Goal: Navigation & Orientation: Find specific page/section

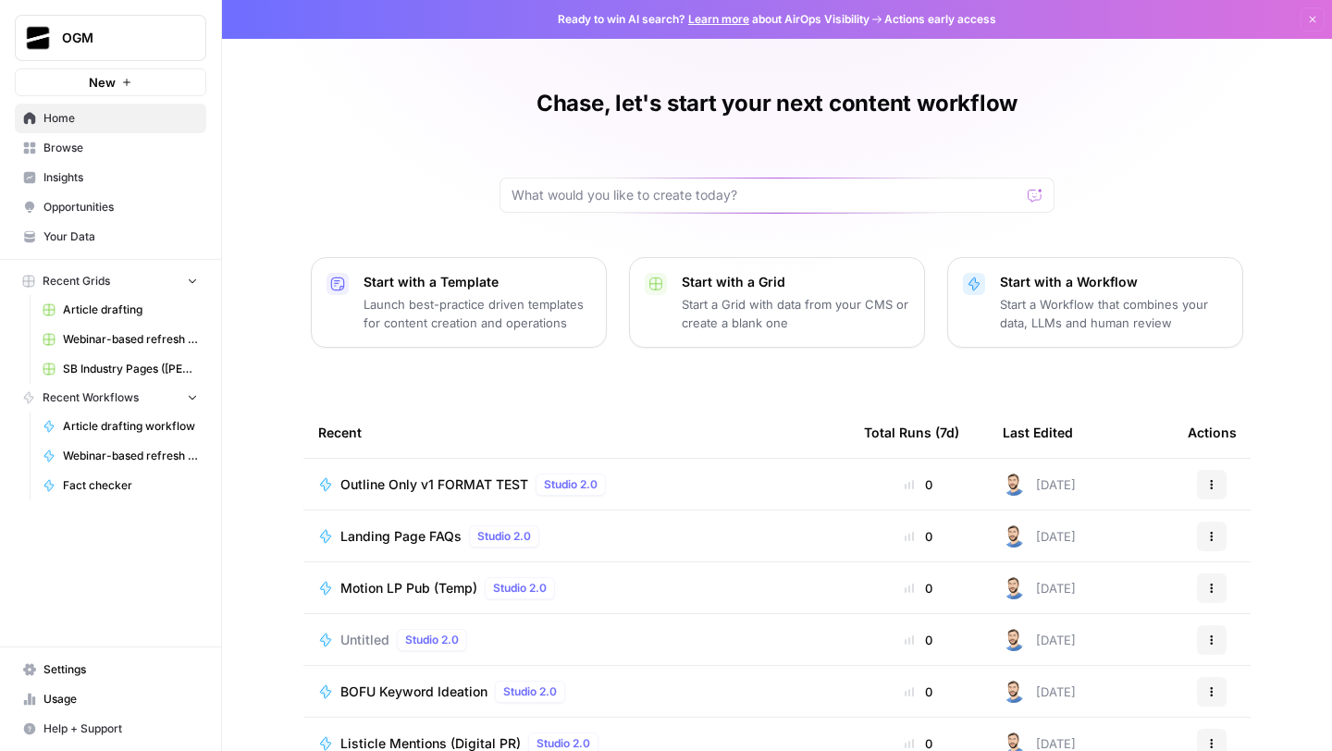
click at [84, 129] on link "Home" at bounding box center [110, 119] width 191 height 30
click at [77, 144] on span "Browse" at bounding box center [120, 148] width 154 height 17
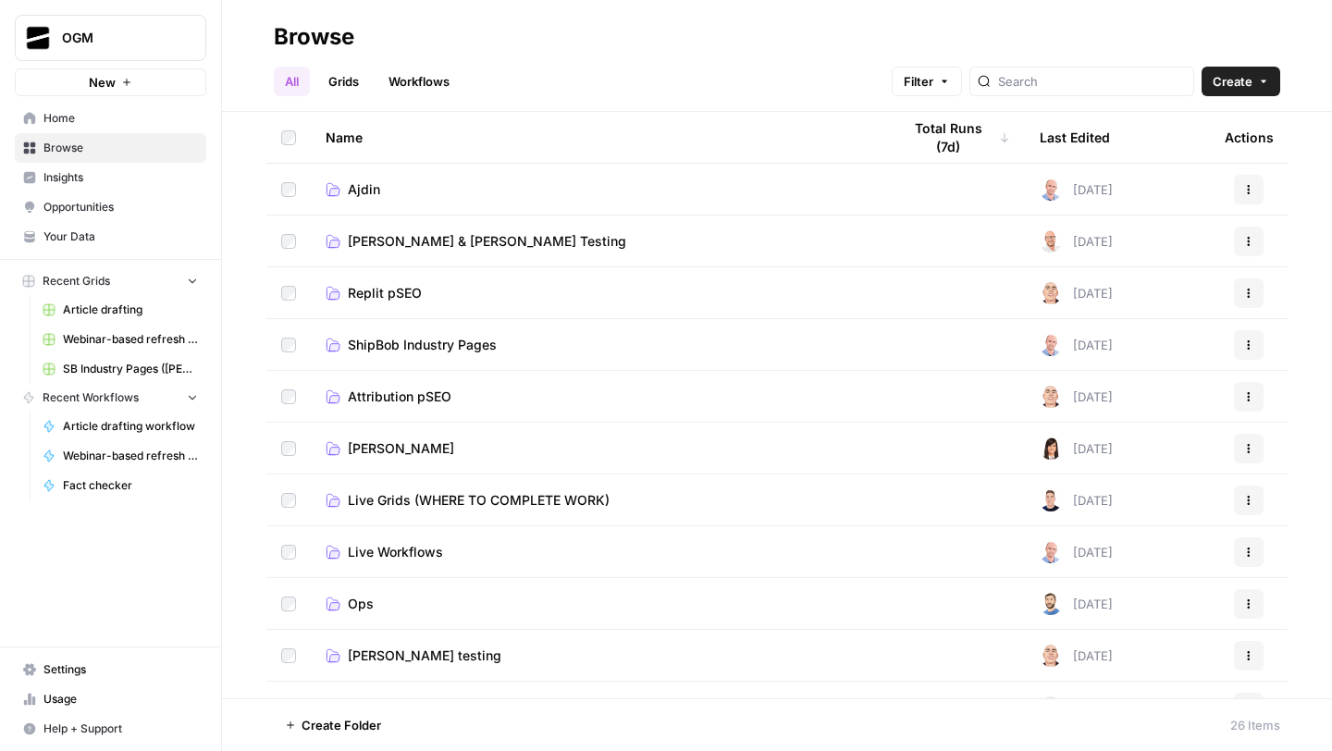
click at [77, 126] on span "Home" at bounding box center [120, 118] width 154 height 17
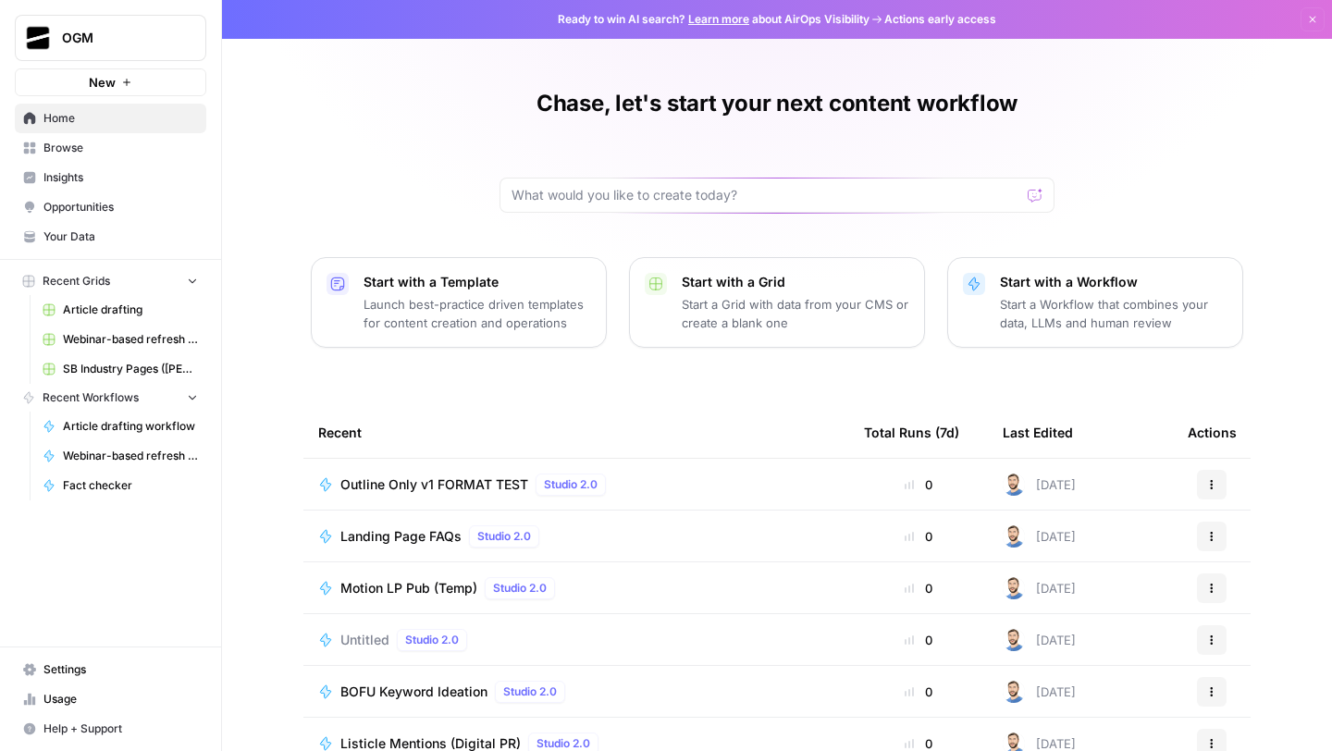
click at [98, 237] on span "Your Data" at bounding box center [120, 236] width 154 height 17
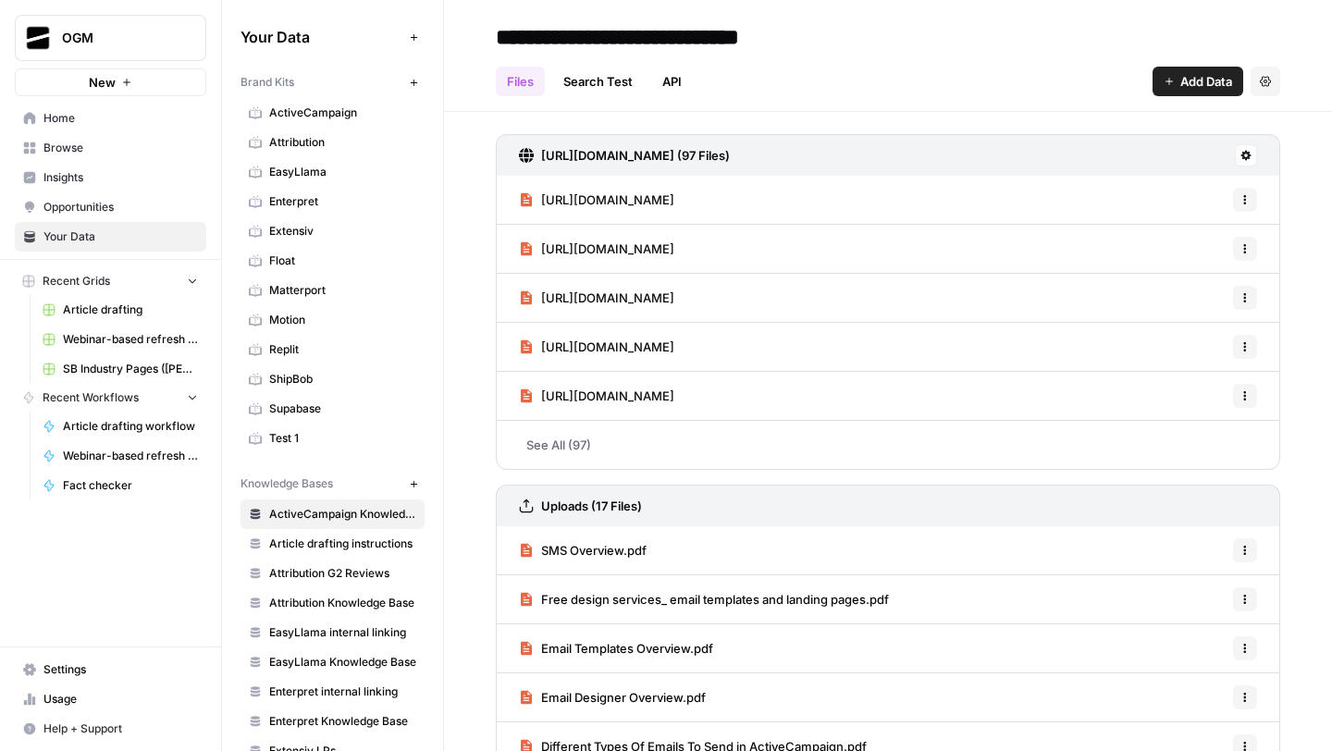
click at [321, 114] on span "ActiveCampaign" at bounding box center [342, 113] width 147 height 17
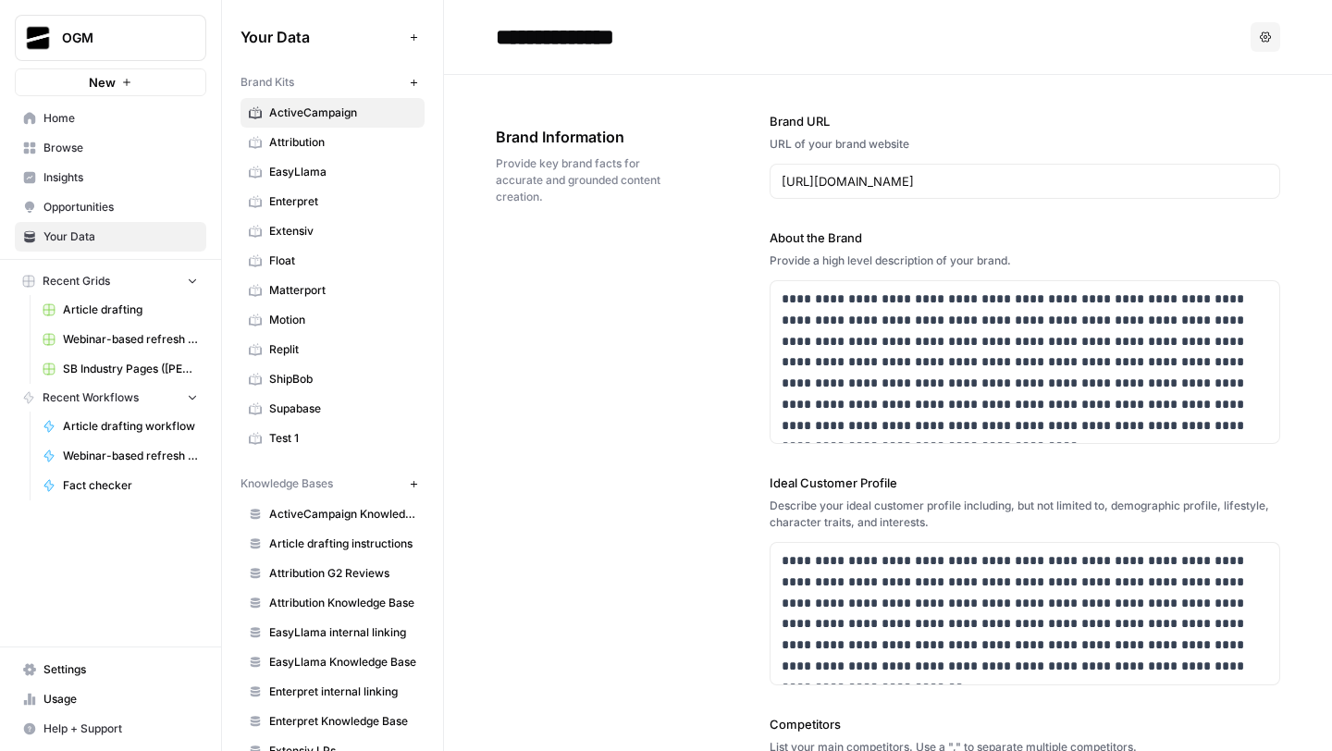
click at [328, 513] on span "ActiveCampaign Knowledge Base" at bounding box center [342, 514] width 147 height 17
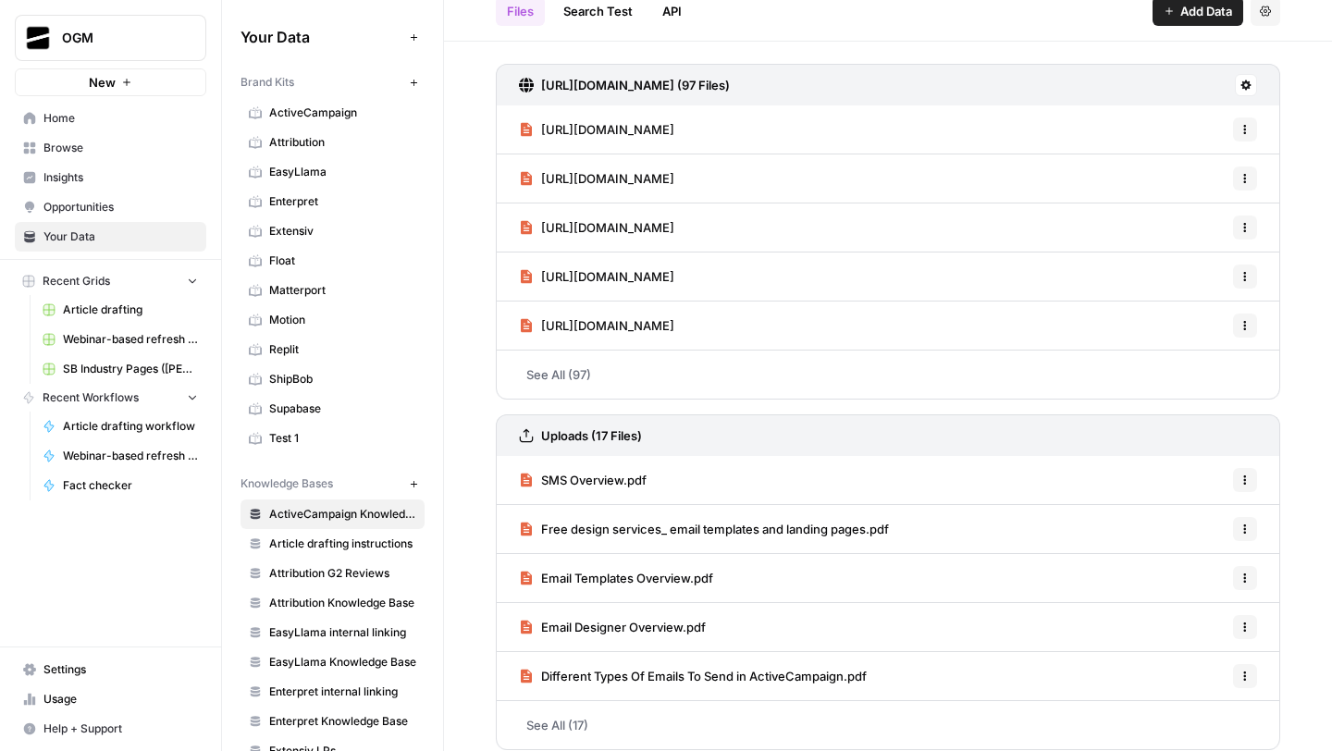
scroll to position [84, 0]
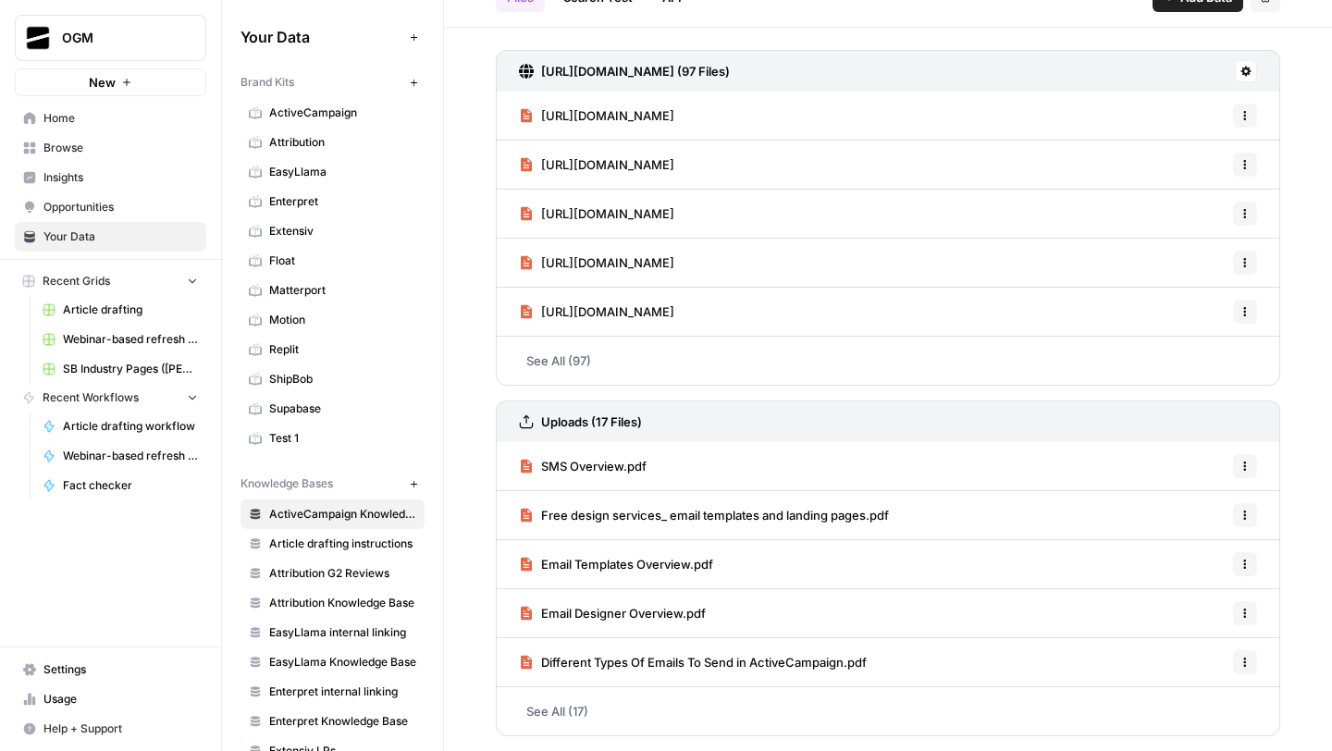
click at [572, 701] on link "See All (17)" at bounding box center [888, 711] width 784 height 48
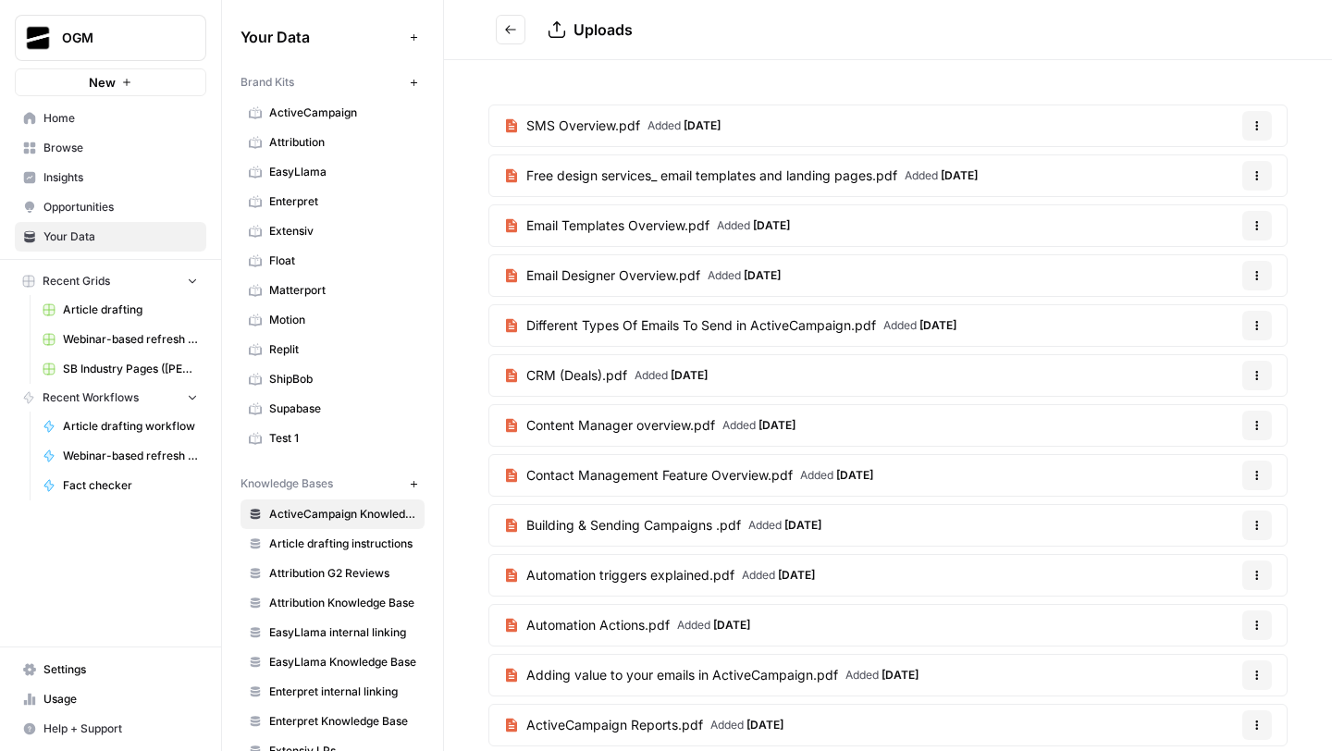
click at [510, 33] on icon "Go back" at bounding box center [510, 29] width 11 height 8
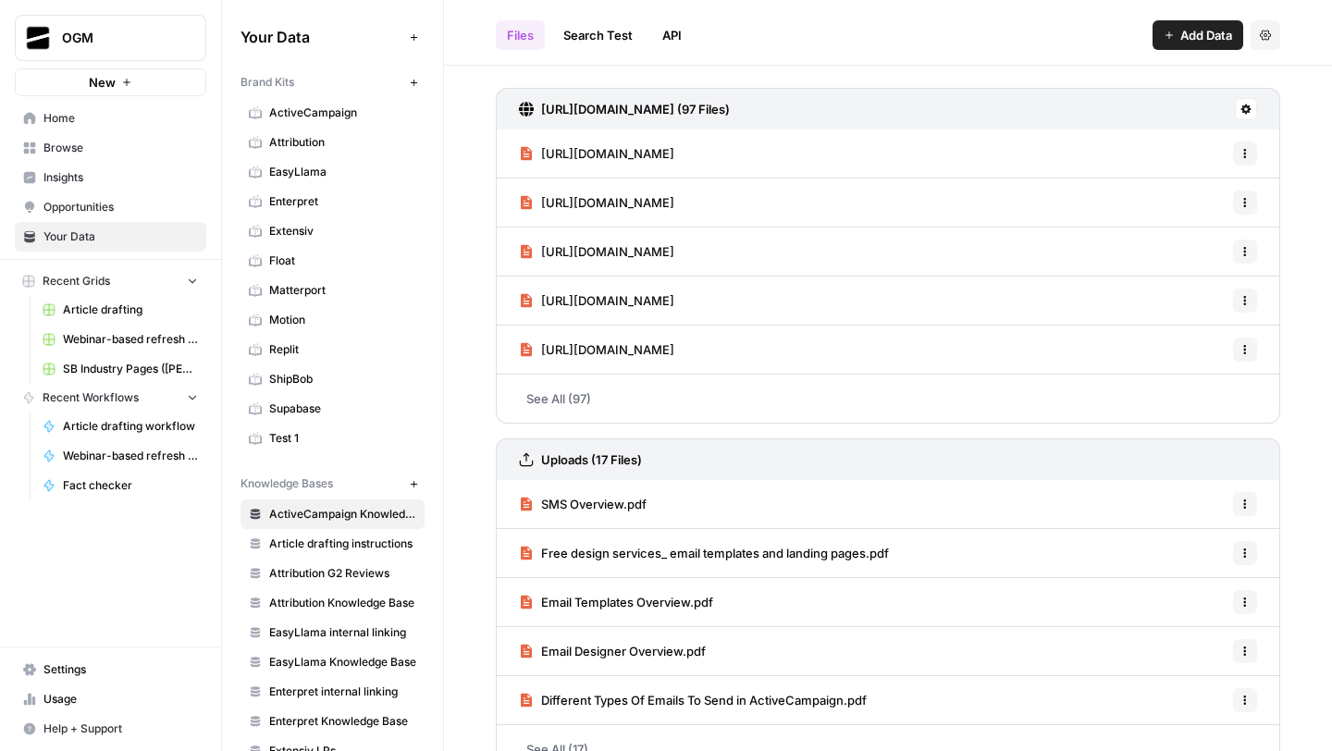
scroll to position [84, 0]
